Goal: Task Accomplishment & Management: Manage account settings

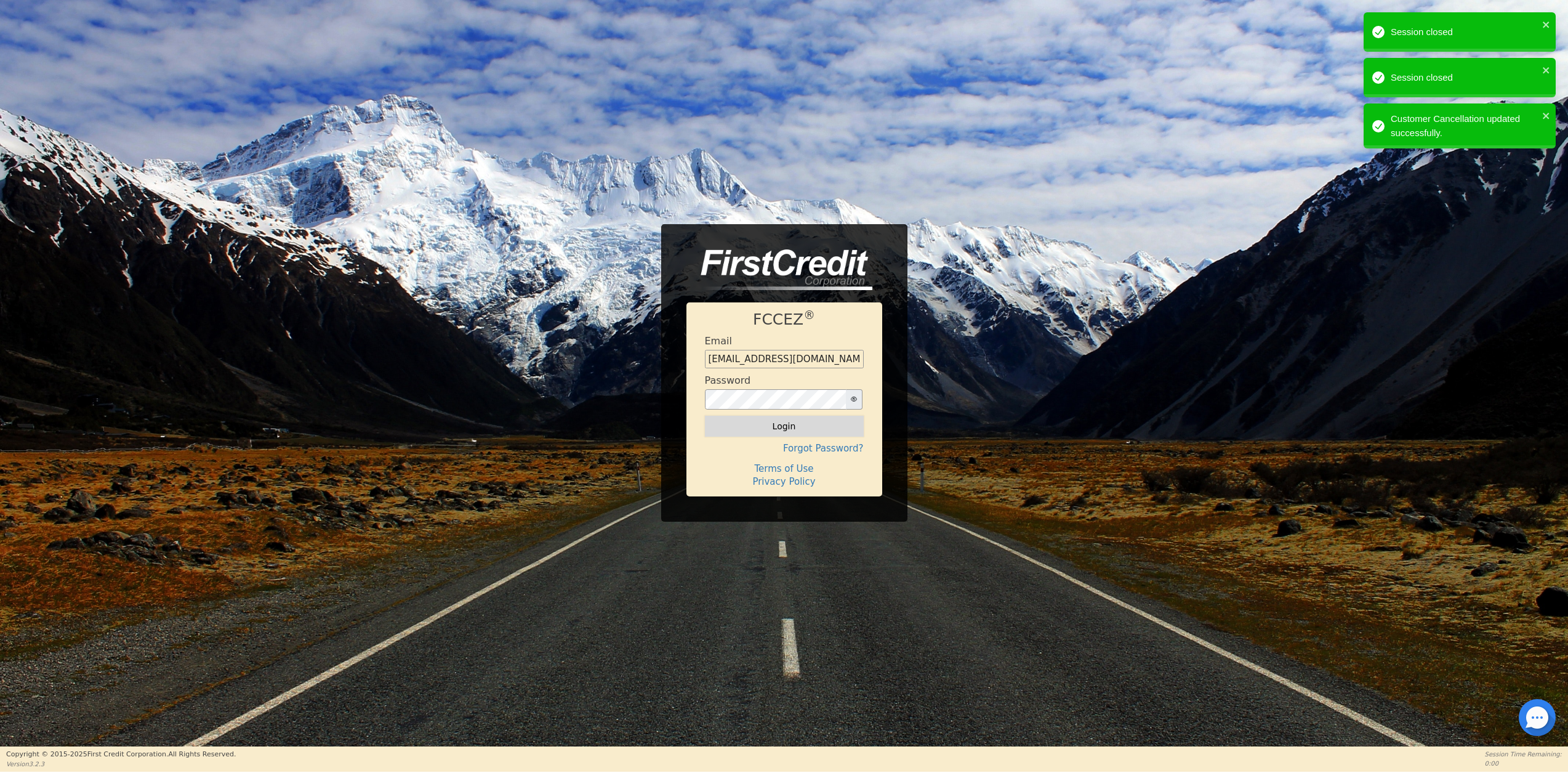
click at [750, 423] on button "Login" at bounding box center [784, 426] width 159 height 21
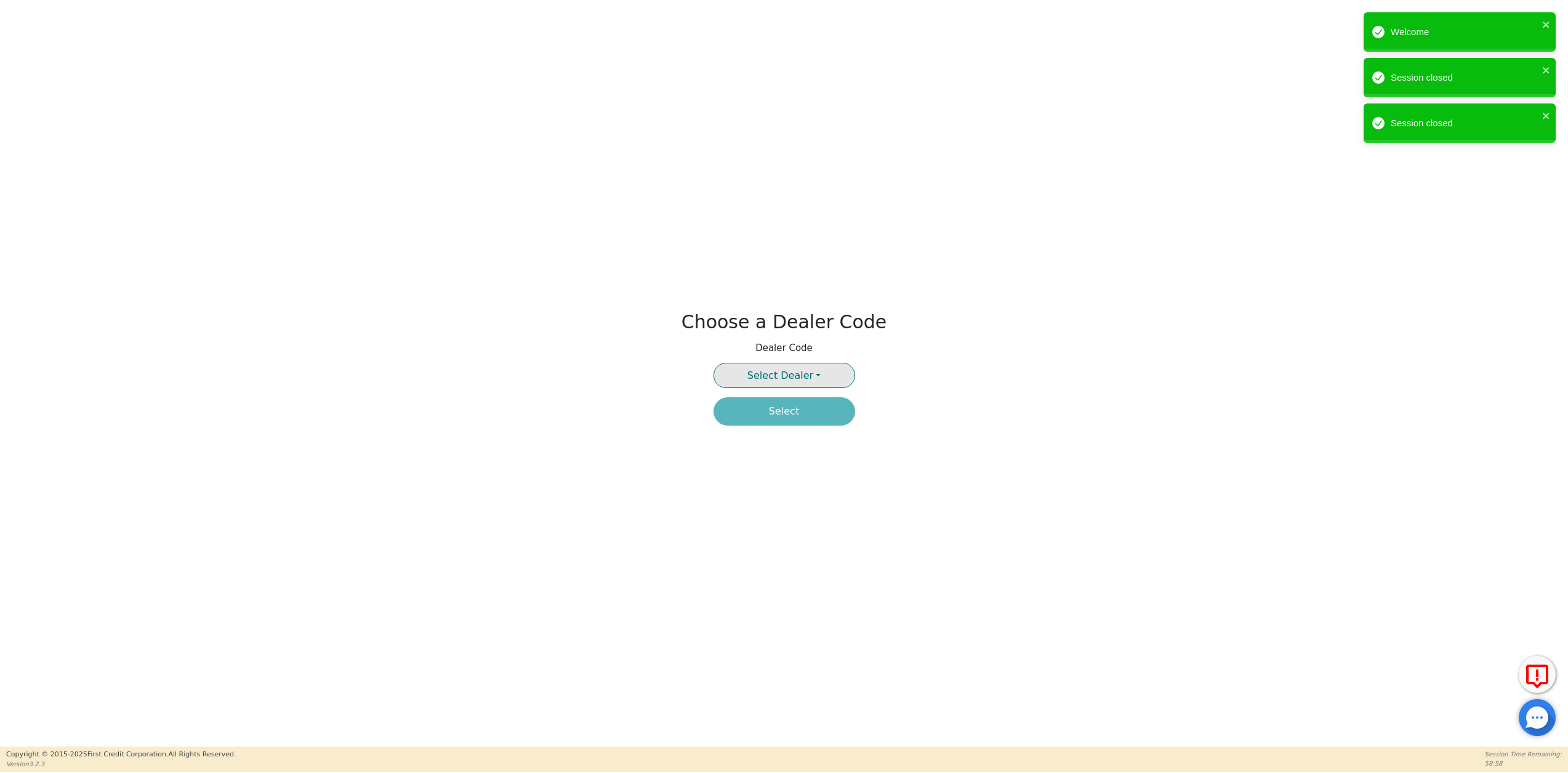
click at [801, 375] on span "Select Dealer" at bounding box center [781, 375] width 66 height 12
click at [785, 405] on link "3941A" at bounding box center [784, 405] width 140 height 17
click at [787, 417] on button "Select" at bounding box center [784, 411] width 142 height 28
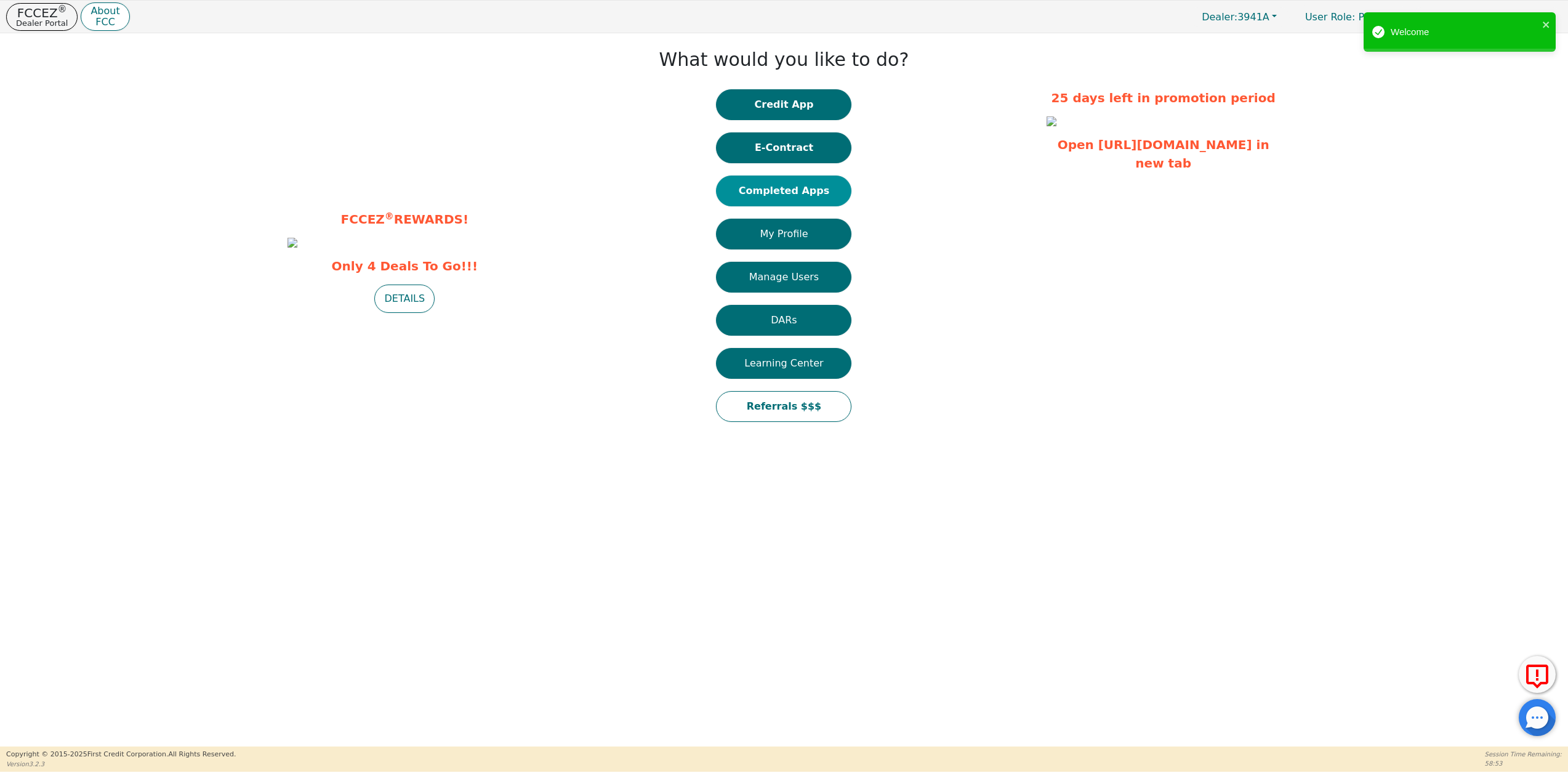
click at [776, 189] on button "Completed Apps" at bounding box center [784, 191] width 135 height 31
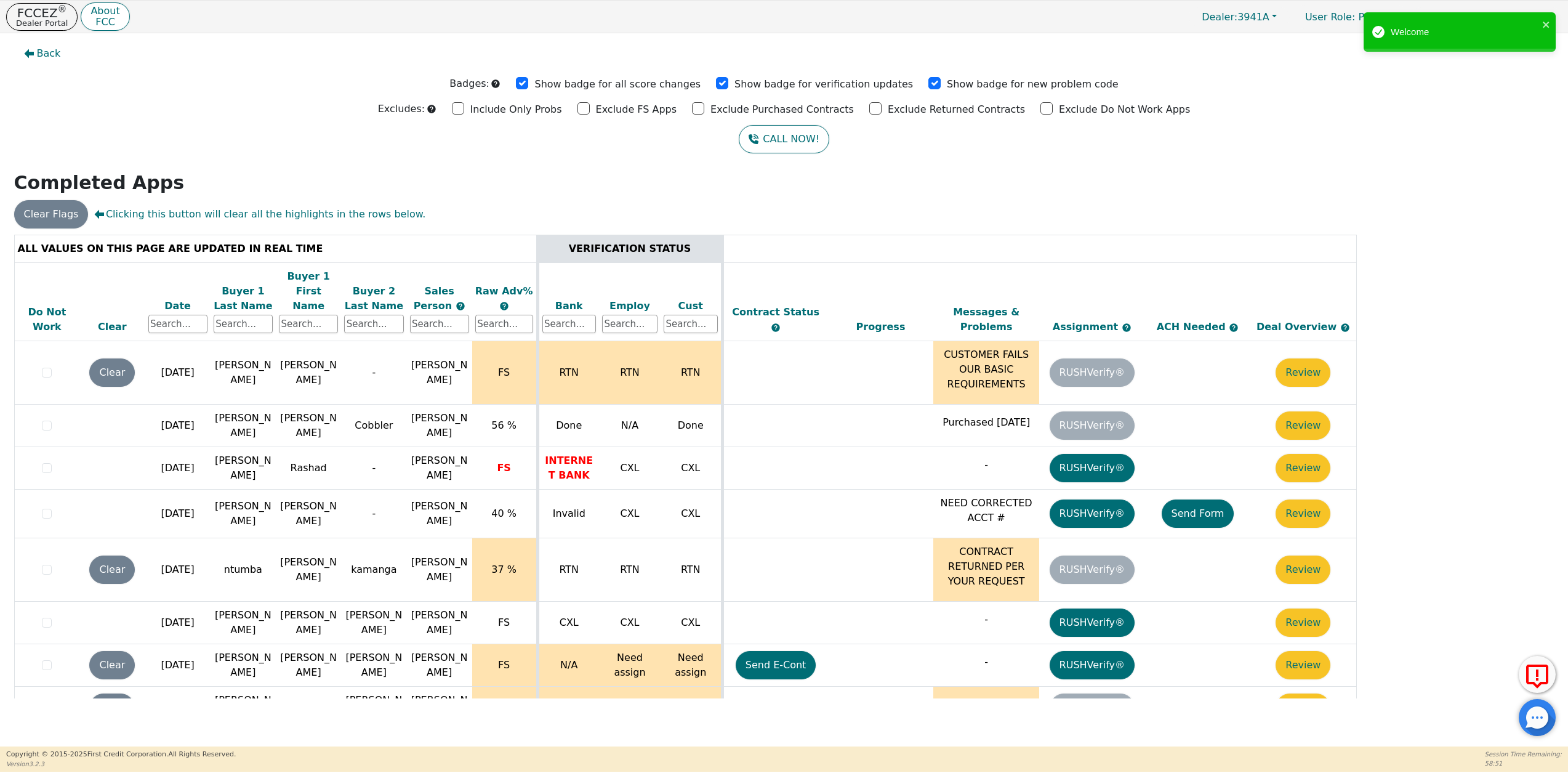
click at [172, 299] on div "Date" at bounding box center [178, 306] width 59 height 15
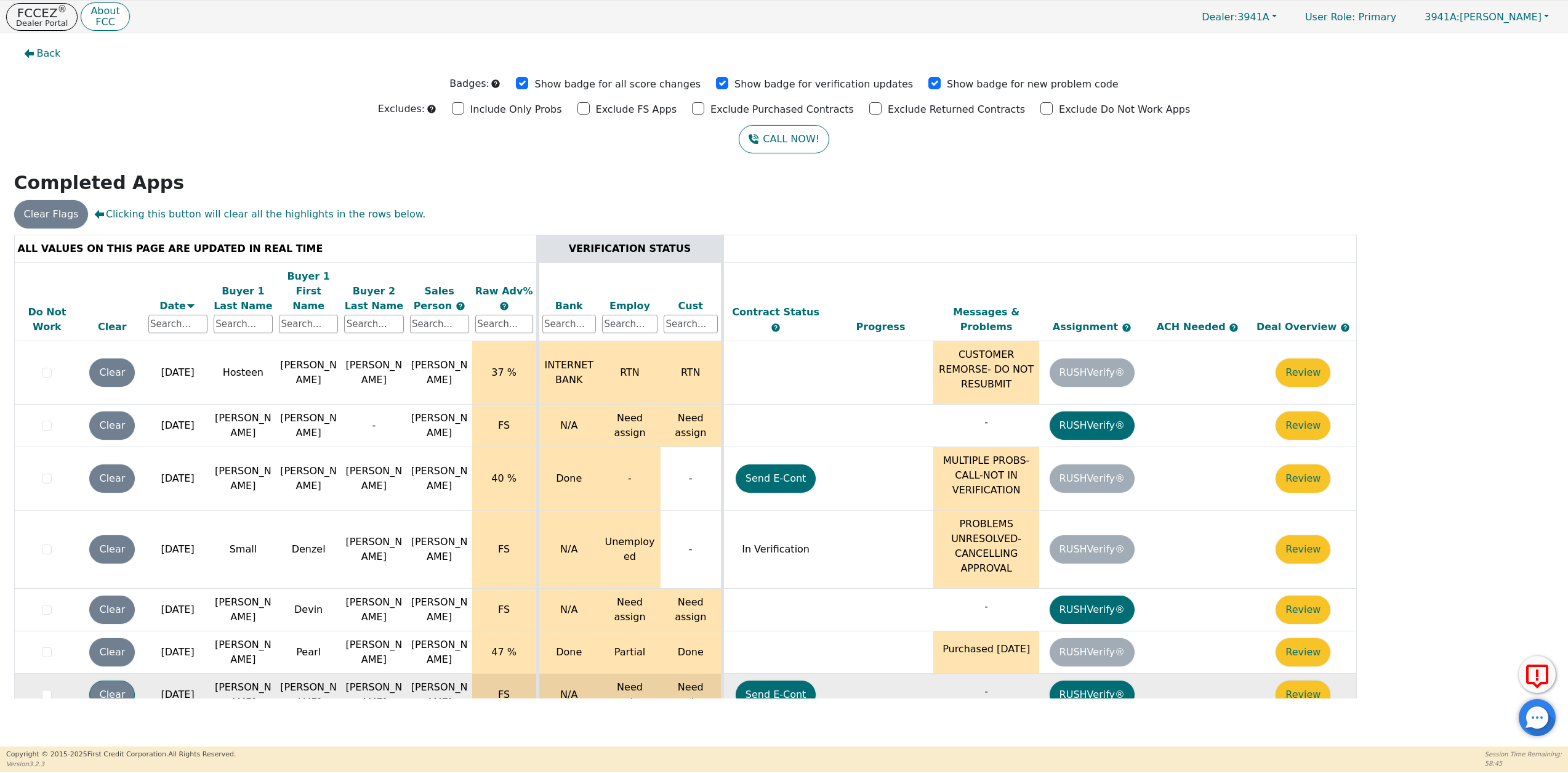
click at [100, 684] on button "Clear" at bounding box center [112, 694] width 45 height 28
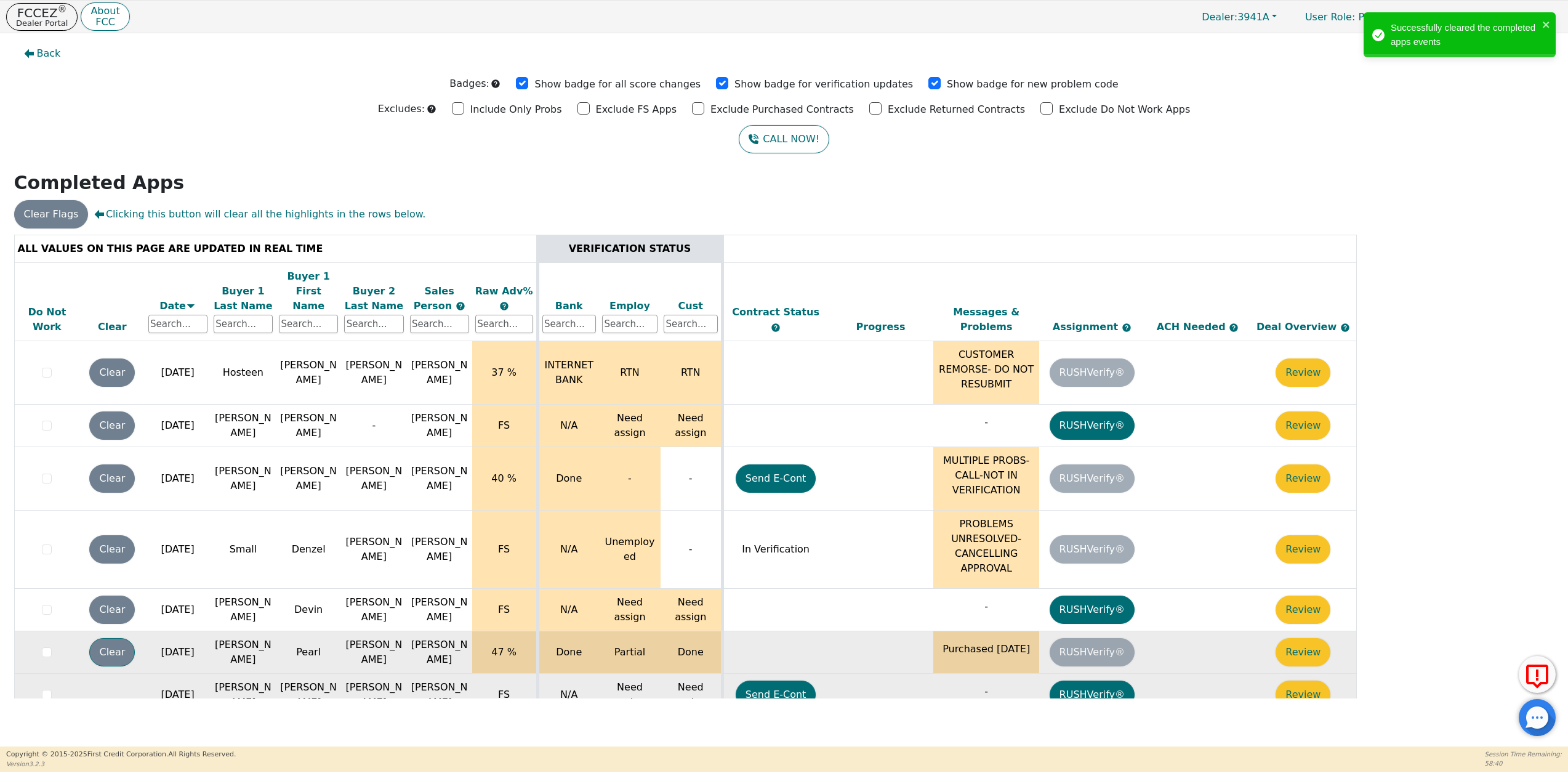
click at [122, 637] on button "Clear" at bounding box center [112, 651] width 45 height 28
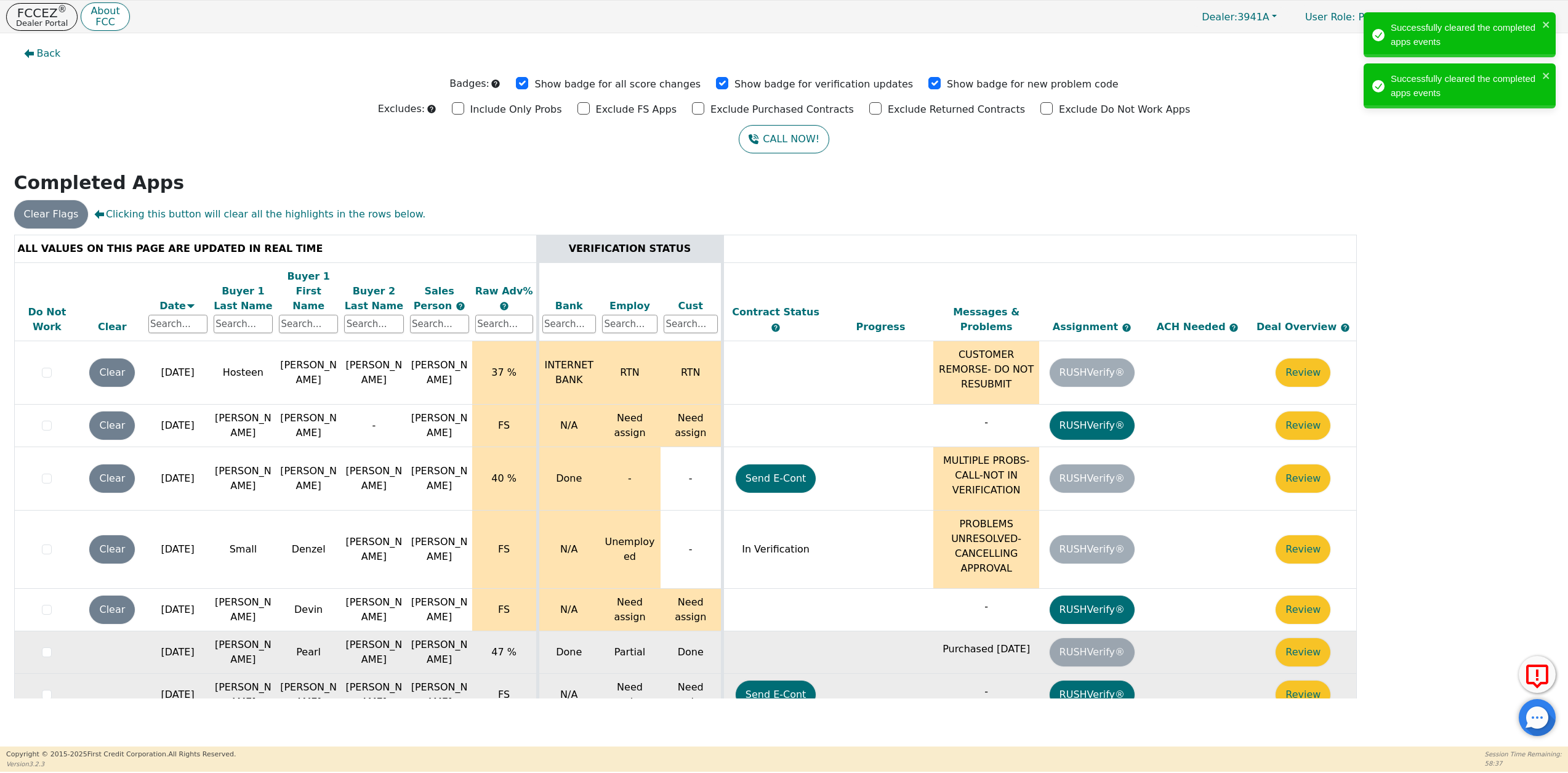
click at [109, 595] on button "Clear" at bounding box center [112, 609] width 45 height 28
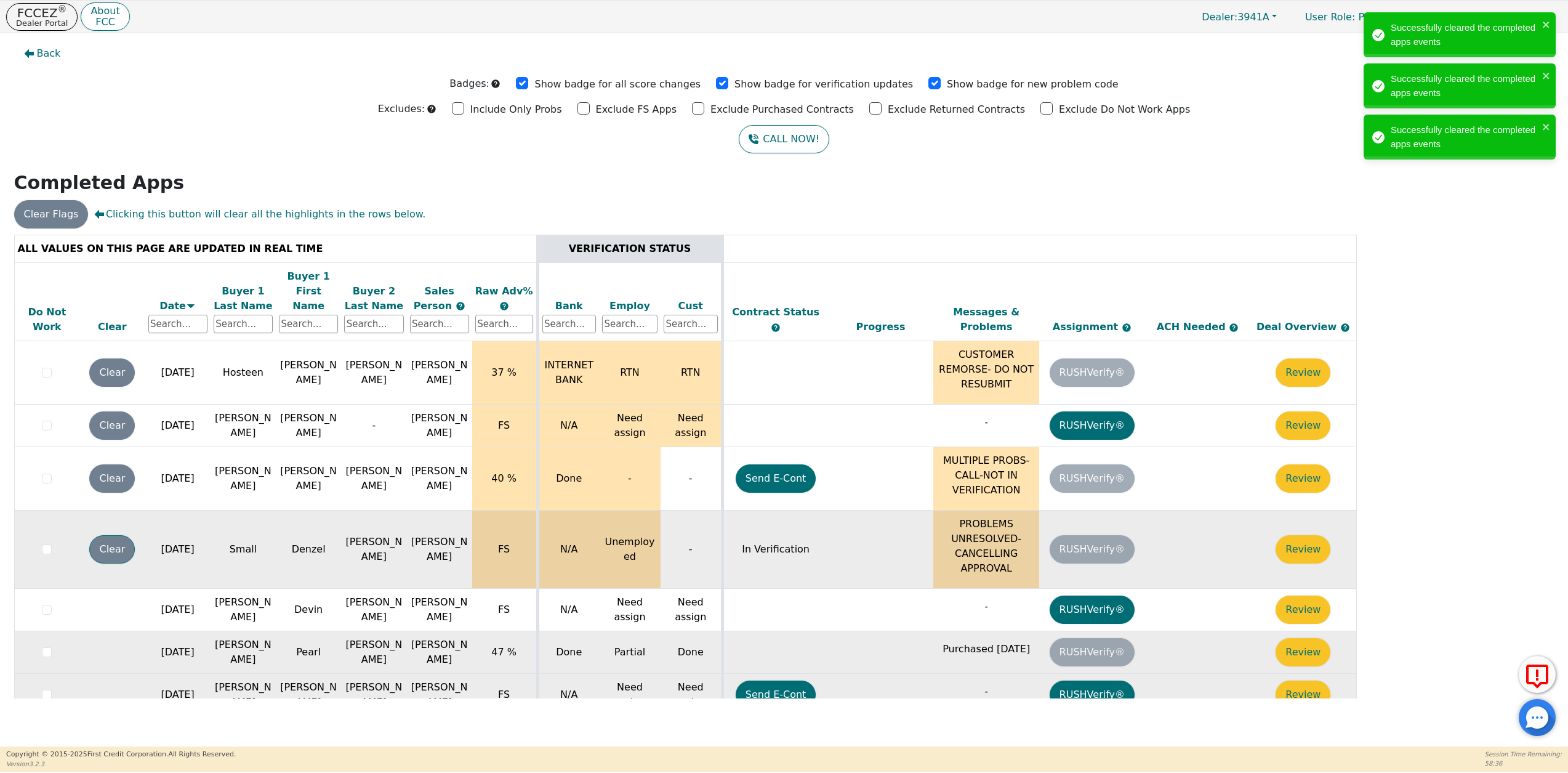
click at [109, 535] on button "Clear" at bounding box center [112, 549] width 45 height 28
